Goal: Obtain resource: Download file/media

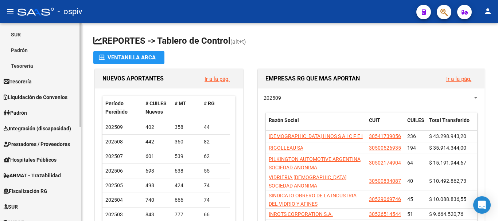
scroll to position [181, 0]
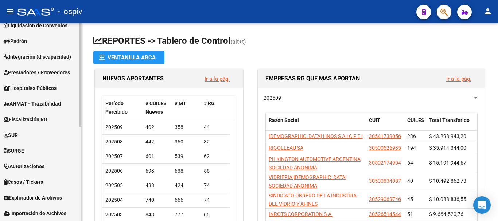
click at [33, 199] on span "Explorador de Archivos" at bounding box center [33, 198] width 58 height 8
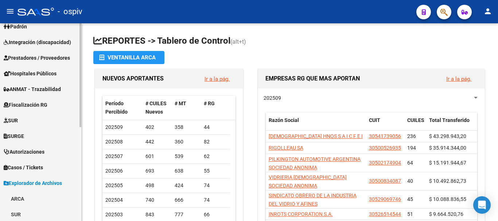
scroll to position [144, 0]
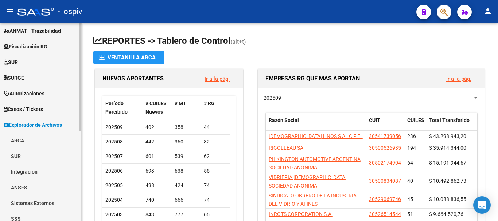
click at [19, 148] on link "ARCA" at bounding box center [40, 141] width 81 height 16
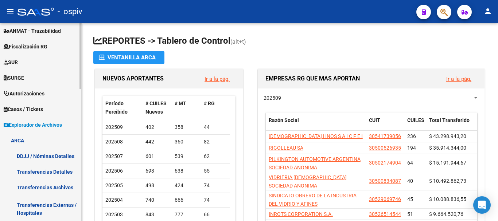
click at [22, 142] on link "ARCA" at bounding box center [40, 141] width 81 height 16
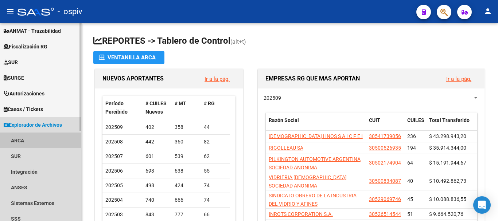
click at [28, 140] on link "ARCA" at bounding box center [40, 141] width 81 height 16
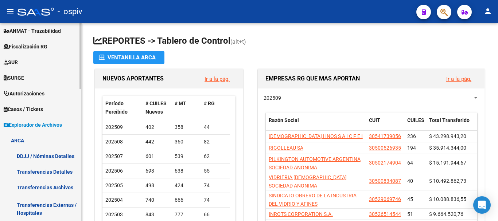
scroll to position [217, 0]
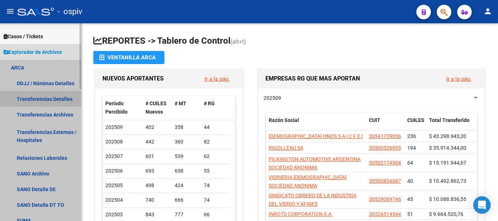
click at [48, 99] on link "Transferencias Detalles" at bounding box center [40, 99] width 81 height 16
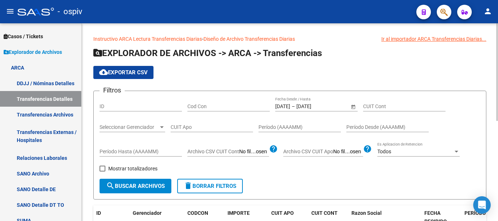
click at [316, 105] on input "17/09/2025" at bounding box center [314, 106] width 36 height 6
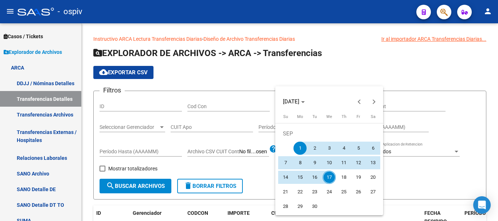
click at [325, 177] on span "17" at bounding box center [328, 177] width 13 height 13
type input "17/09/2025"
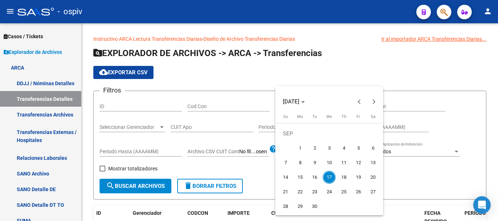
click at [325, 177] on span "17" at bounding box center [328, 177] width 13 height 13
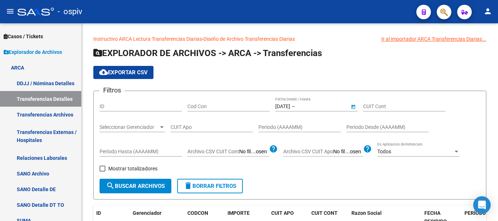
type input "17/09/2025"
click at [150, 185] on span "search Buscar Archivos" at bounding box center [135, 186] width 59 height 7
click at [125, 69] on span "cloud_download Exportar CSV" at bounding box center [123, 72] width 48 height 7
click at [120, 71] on span "cloud_download Exportar CSV" at bounding box center [123, 72] width 48 height 7
drag, startPoint x: 424, startPoint y: 58, endPoint x: 419, endPoint y: 63, distance: 7.7
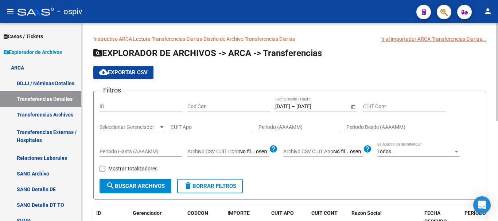
click at [424, 58] on h1 "EXPLORADOR DE ARCHIVOS -> ARCA -> Transferencias" at bounding box center [289, 53] width 393 height 13
drag, startPoint x: 416, startPoint y: 71, endPoint x: 450, endPoint y: 64, distance: 34.6
click at [416, 71] on div "cloud_download Exportar CSV" at bounding box center [289, 72] width 393 height 13
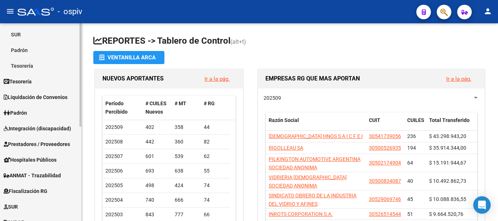
scroll to position [181, 0]
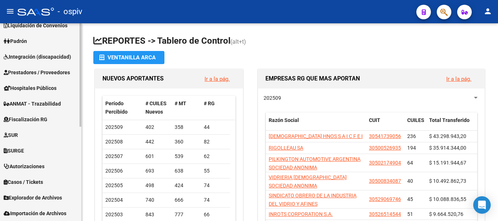
click at [45, 197] on span "Explorador de Archivos" at bounding box center [33, 198] width 58 height 8
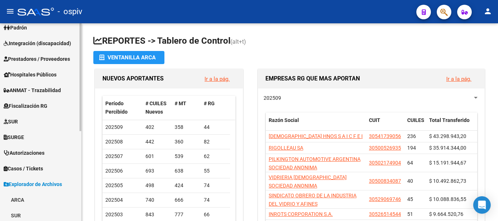
scroll to position [144, 0]
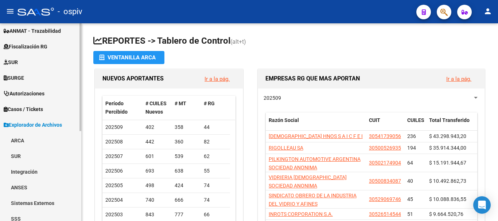
click at [16, 137] on link "ARCA" at bounding box center [40, 141] width 81 height 16
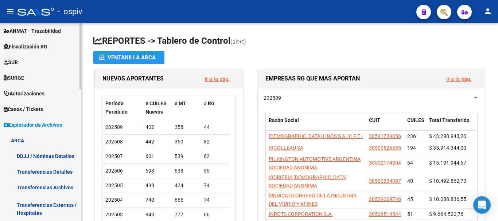
scroll to position [181, 0]
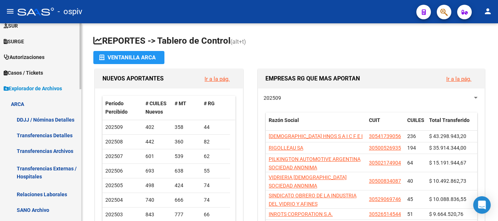
click at [50, 134] on link "Transferencias Detalles" at bounding box center [40, 136] width 81 height 16
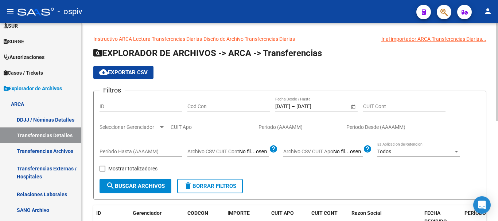
click at [313, 104] on input "17/09/2025" at bounding box center [314, 106] width 36 height 6
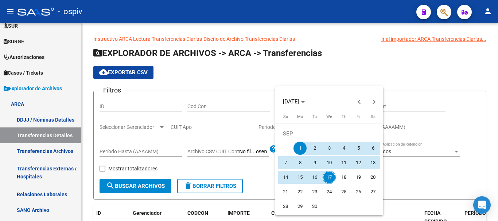
click at [328, 178] on span "17" at bounding box center [328, 177] width 13 height 13
type input "17/09/2025"
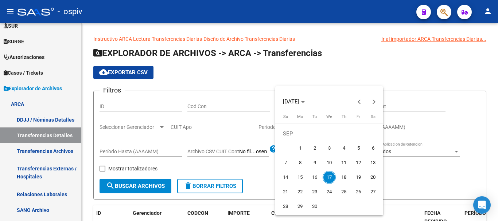
click at [326, 177] on span "17" at bounding box center [328, 177] width 13 height 13
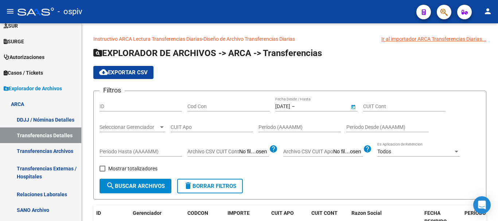
type input "17/09/2025"
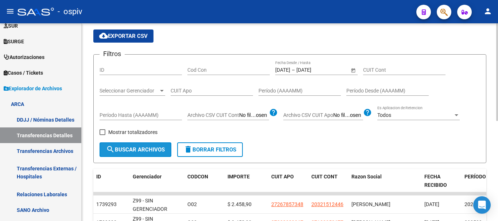
click at [136, 148] on span "search Buscar Archivos" at bounding box center [135, 149] width 59 height 7
click at [121, 37] on span "cloud_download Exportar CSV" at bounding box center [123, 36] width 48 height 7
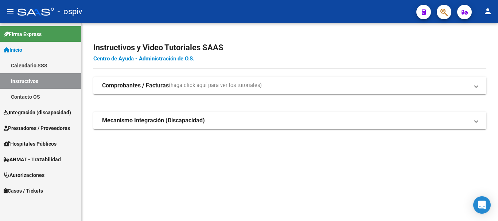
click at [25, 63] on link "Calendario SSS" at bounding box center [40, 66] width 81 height 16
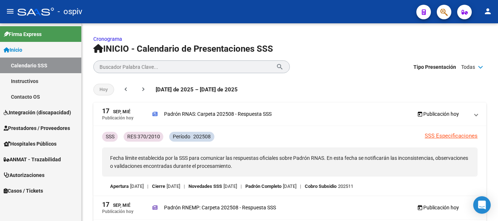
click at [35, 100] on link "Contacto OS" at bounding box center [40, 97] width 81 height 16
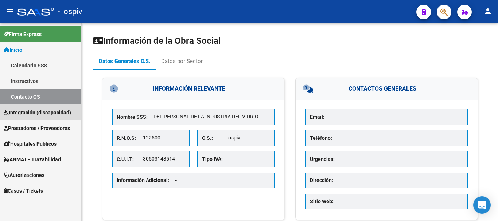
click at [35, 114] on span "Integración (discapacidad)" at bounding box center [37, 113] width 67 height 8
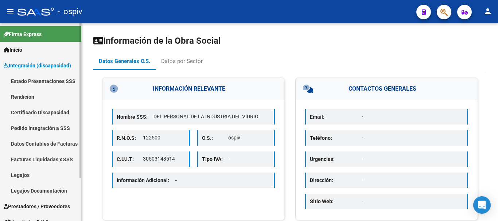
click at [43, 81] on link "Estado Presentaciones SSS" at bounding box center [40, 81] width 81 height 16
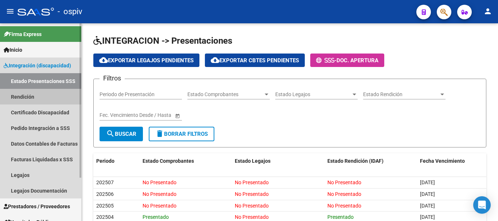
click at [31, 100] on link "Rendición" at bounding box center [40, 97] width 81 height 16
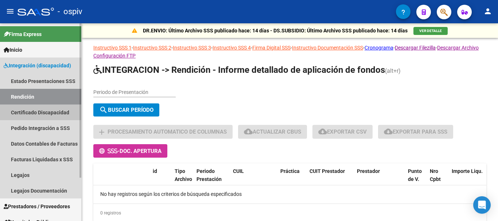
click at [36, 109] on link "Certificado Discapacidad" at bounding box center [40, 113] width 81 height 16
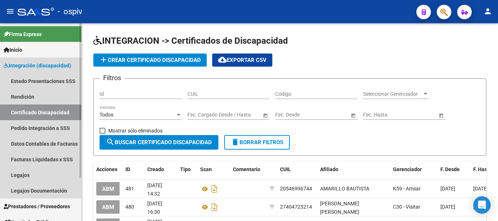
click at [50, 68] on span "Integración (discapacidad)" at bounding box center [37, 66] width 67 height 8
